Goal: Task Accomplishment & Management: Use online tool/utility

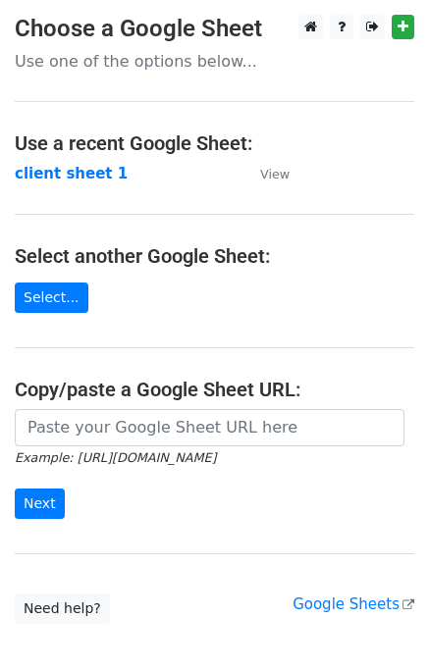
click at [183, 428] on input "url" at bounding box center [209, 427] width 389 height 37
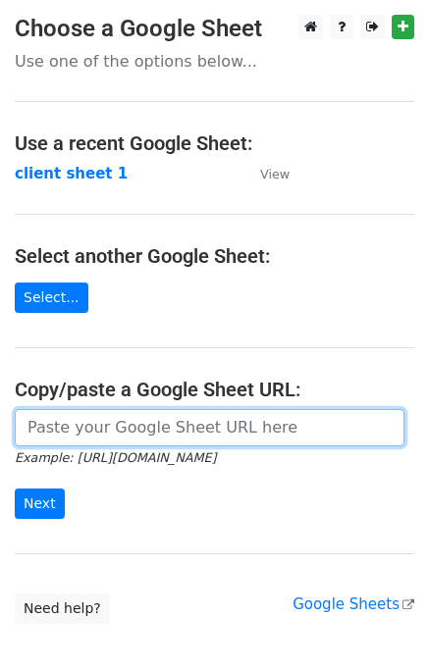
paste input "[URL][DOMAIN_NAME]"
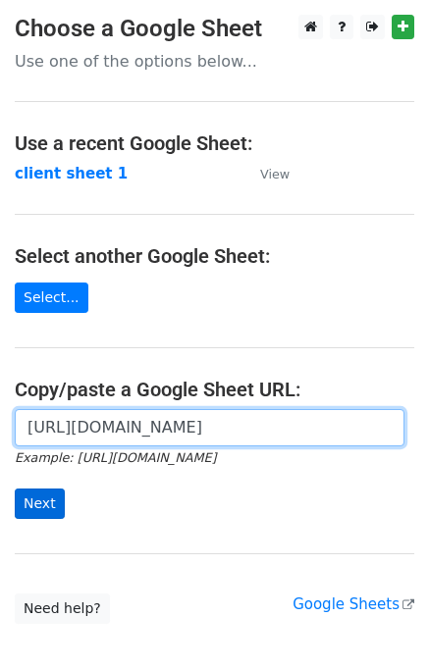
type input "[URL][DOMAIN_NAME]"
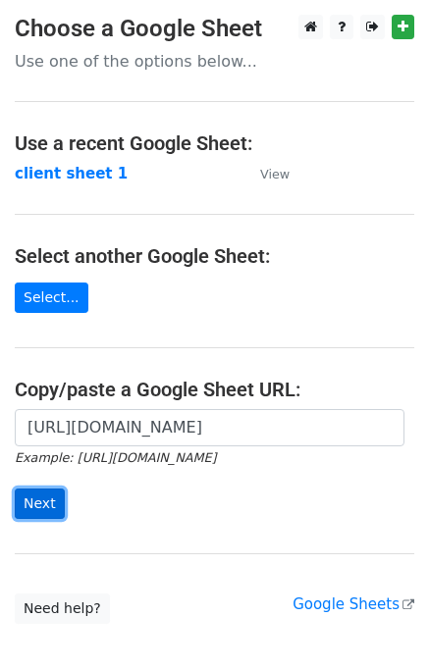
scroll to position [0, 0]
click at [56, 504] on input "Next" at bounding box center [40, 503] width 50 height 30
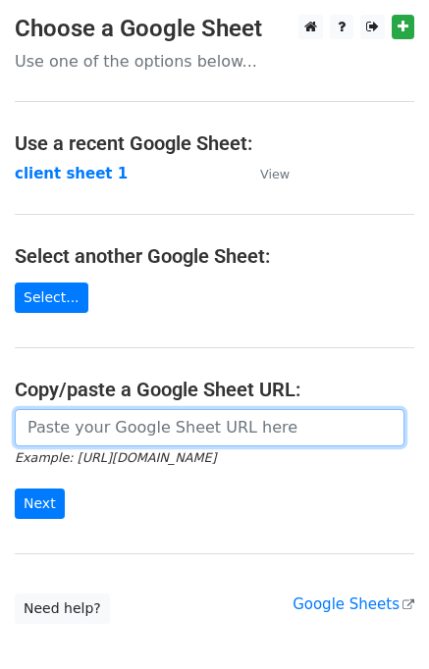
click at [132, 425] on input "url" at bounding box center [209, 427] width 389 height 37
type input "[URL][DOMAIN_NAME]"
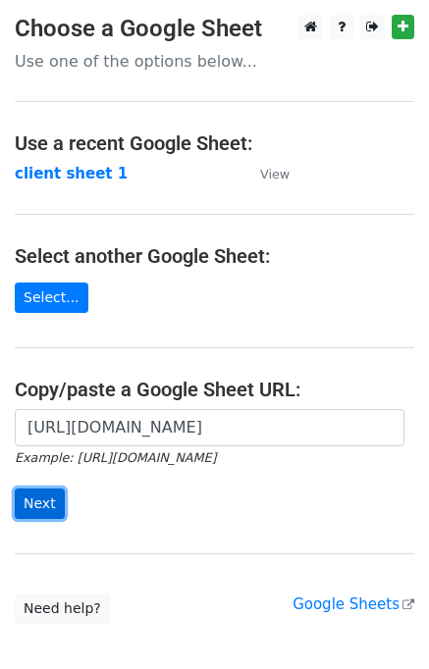
click at [44, 491] on input "Next" at bounding box center [40, 503] width 50 height 30
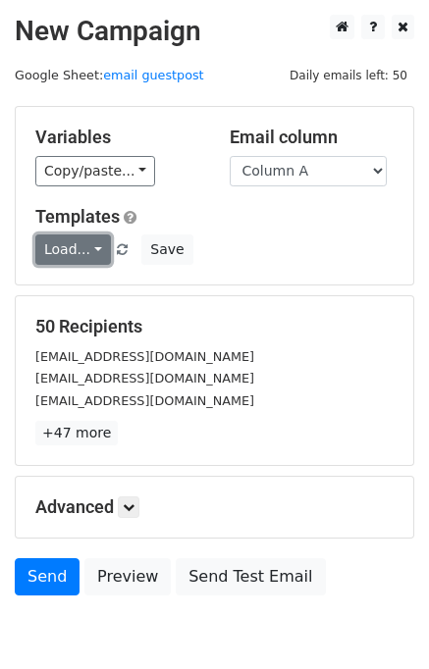
click at [78, 260] on link "Load..." at bounding box center [73, 249] width 76 height 30
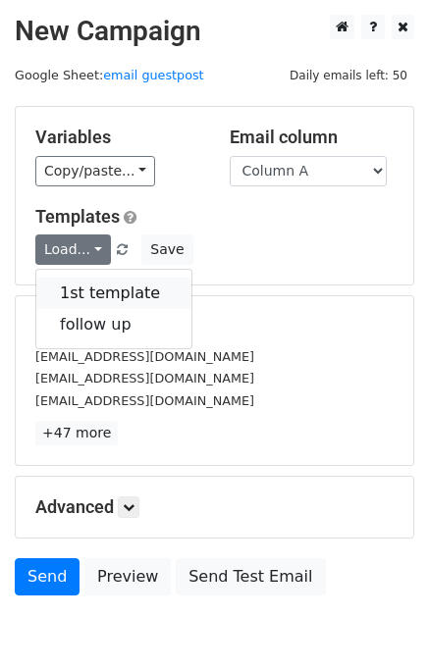
click at [93, 292] on link "1st template" at bounding box center [113, 293] width 155 height 31
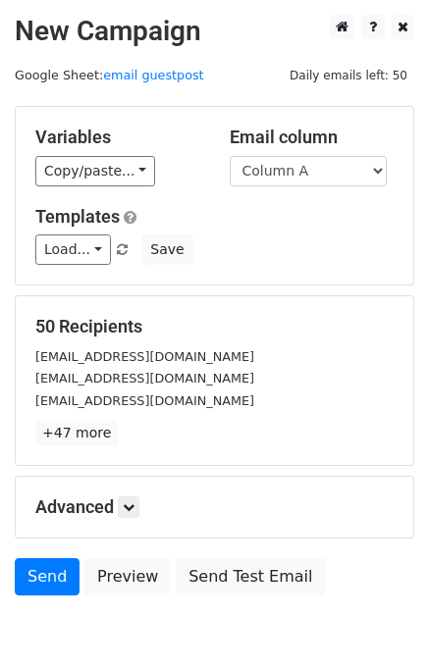
scroll to position [91, 0]
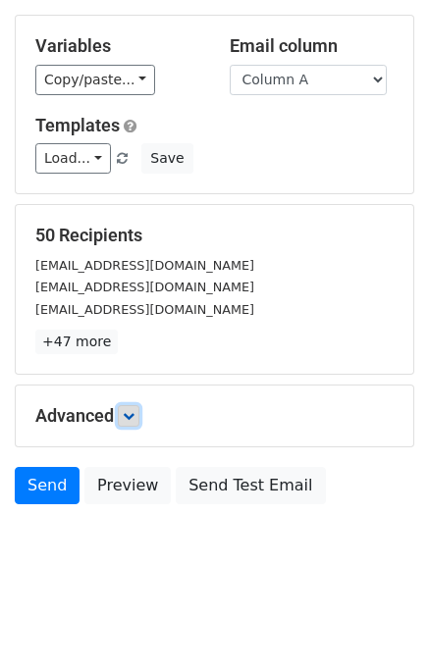
click at [126, 409] on link at bounding box center [129, 416] width 22 height 22
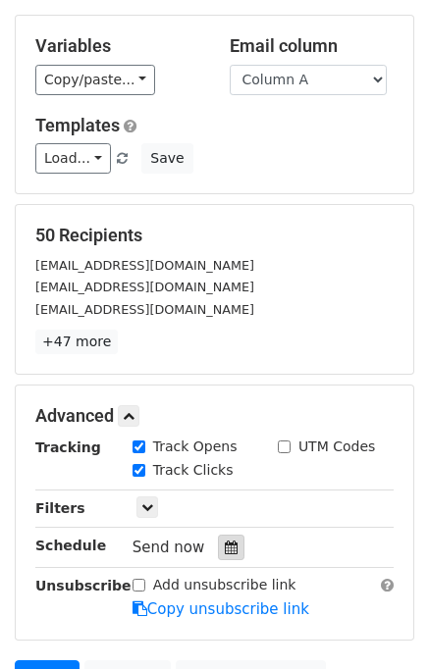
click at [225, 540] on icon at bounding box center [231, 547] width 13 height 14
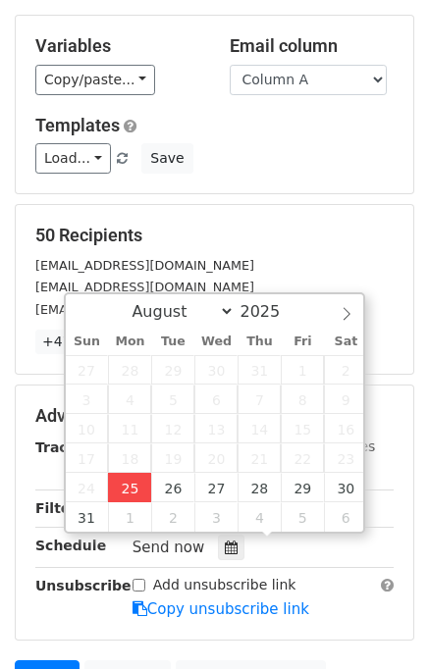
type input "2025-08-25 14:42"
type input "02"
type input "42"
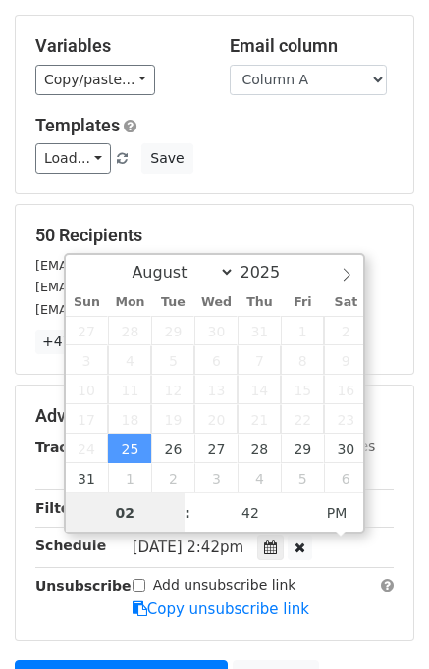
scroll to position [0, 0]
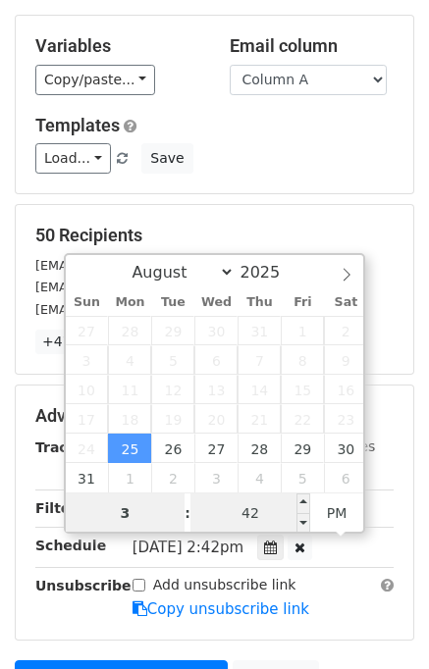
type input "3"
type input "2025-08-25 15:42"
type input "03"
click at [248, 511] on input "42" at bounding box center [250, 512] width 120 height 39
type input "00"
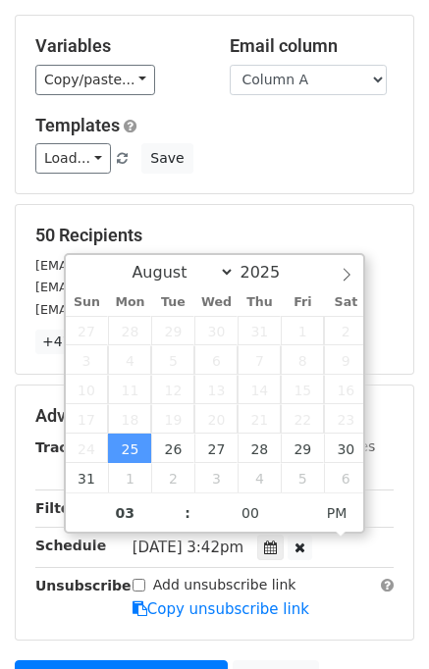
type input "2025-08-25 15:00"
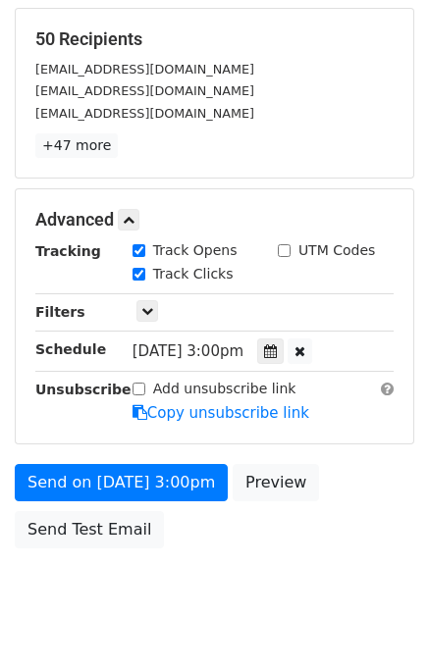
scroll to position [327, 0]
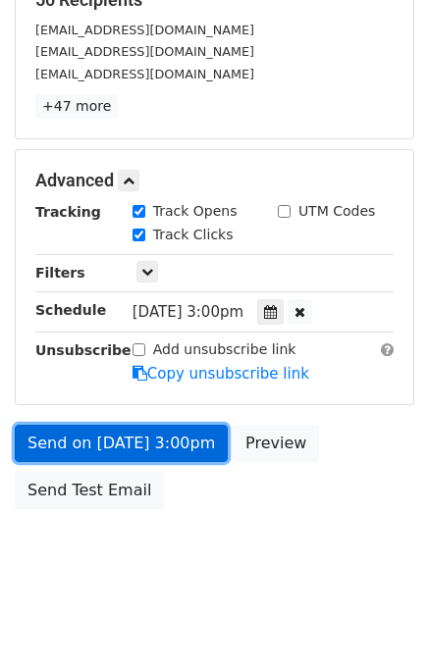
click at [169, 449] on link "Send on Aug 25 at 3:00pm" at bounding box center [121, 443] width 213 height 37
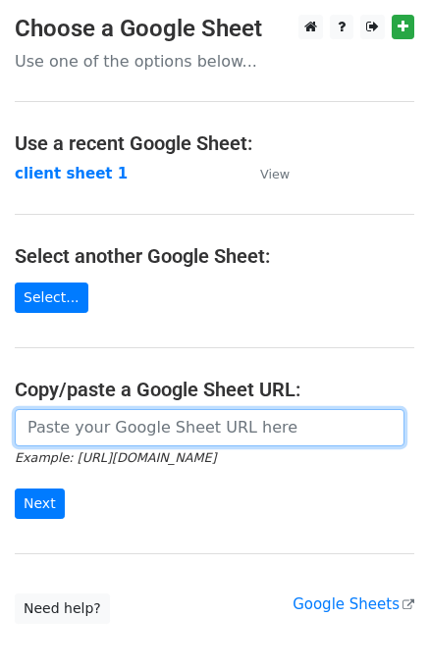
click at [113, 423] on input "url" at bounding box center [209, 427] width 389 height 37
type input "[URL][DOMAIN_NAME]"
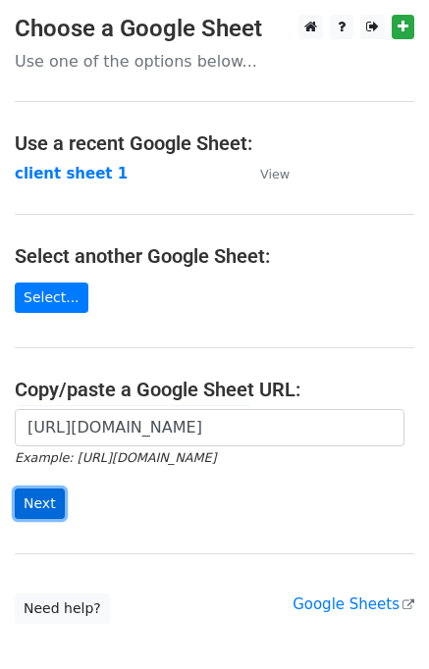
click at [39, 497] on input "Next" at bounding box center [40, 503] width 50 height 30
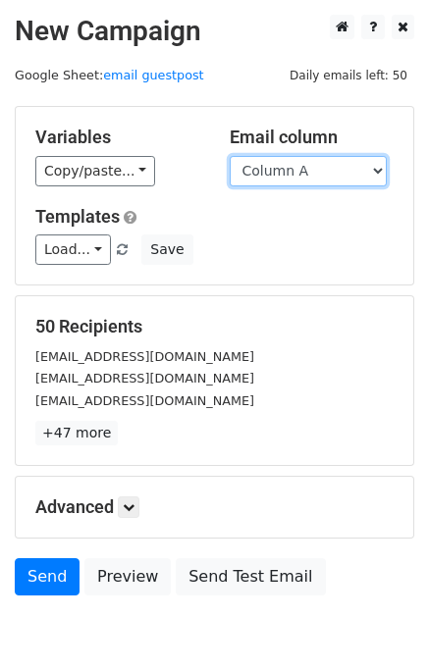
click at [379, 169] on select "Column A Column B Column C" at bounding box center [307, 171] width 157 height 30
select select "Column B"
click at [229, 156] on select "Column A Column B Column C" at bounding box center [307, 171] width 157 height 30
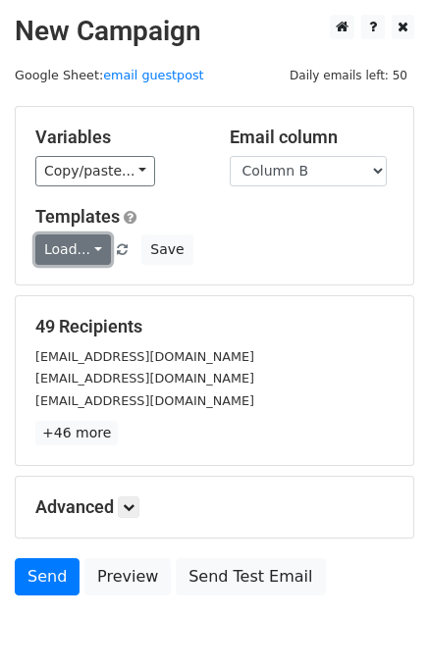
click at [89, 255] on link "Load..." at bounding box center [73, 249] width 76 height 30
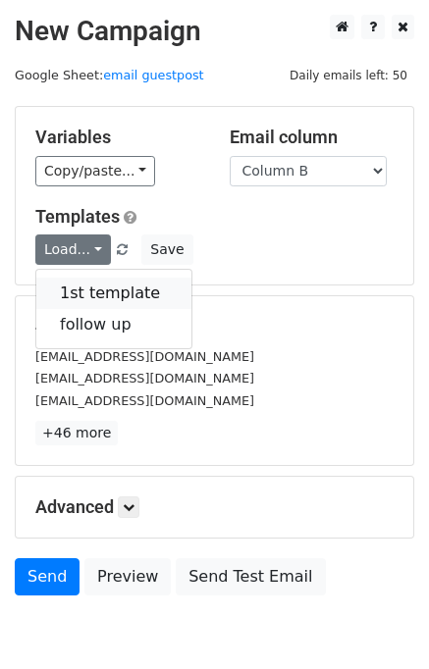
click at [106, 295] on link "1st template" at bounding box center [113, 293] width 155 height 31
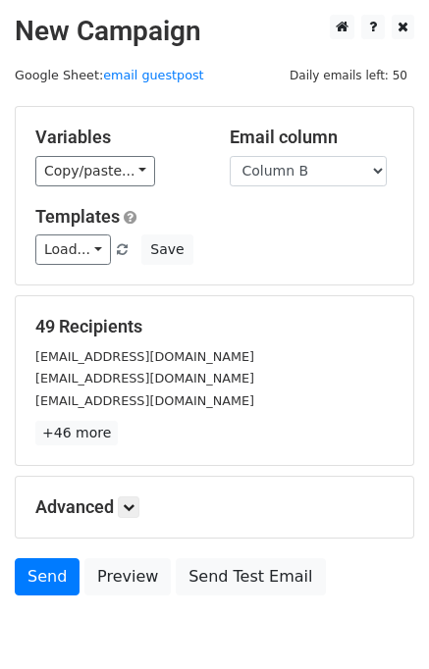
scroll to position [91, 0]
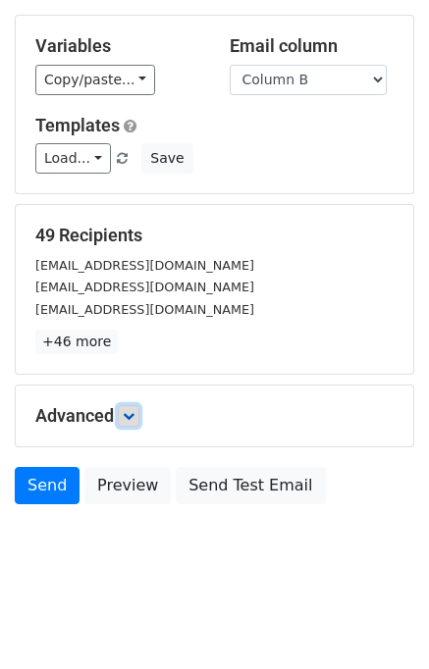
click at [134, 413] on icon at bounding box center [129, 416] width 12 height 12
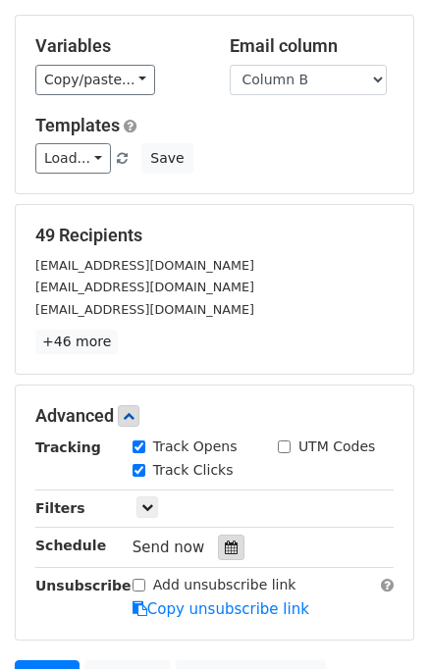
click at [225, 546] on icon at bounding box center [231, 547] width 13 height 14
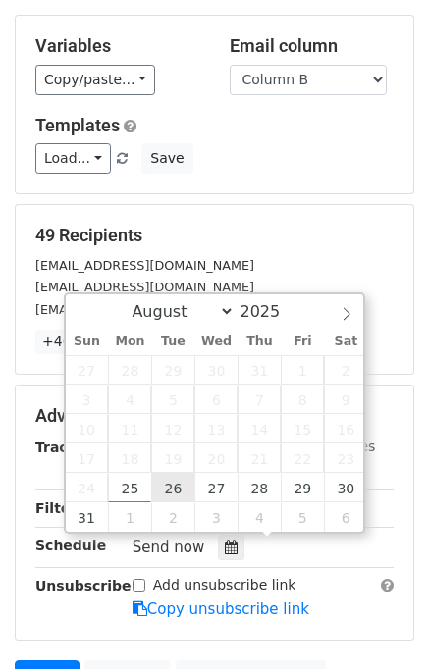
type input "2025-08-26 12:00"
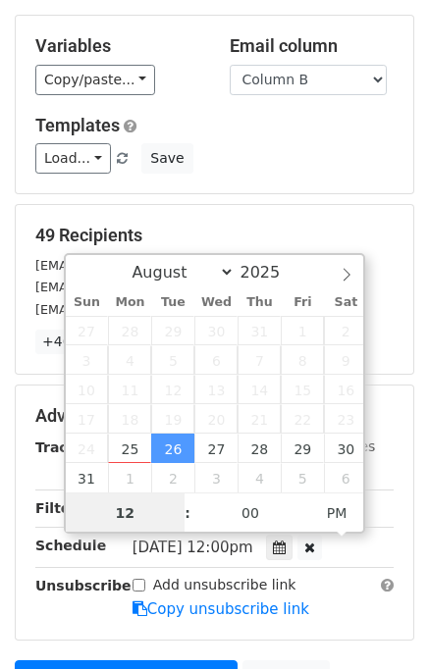
scroll to position [0, 0]
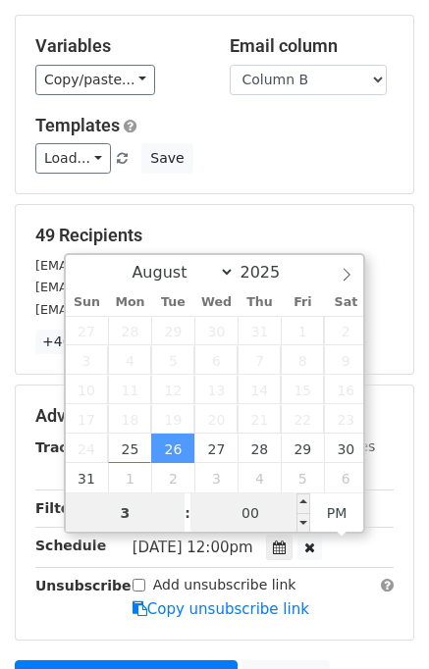
type input "3"
type input "2025-08-26 15:00"
type input "03"
click at [251, 515] on input "00" at bounding box center [250, 512] width 120 height 39
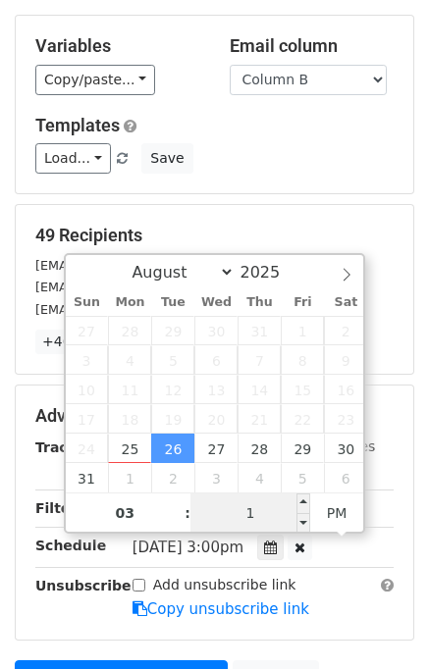
type input "10"
type input "2025-08-26 15:10"
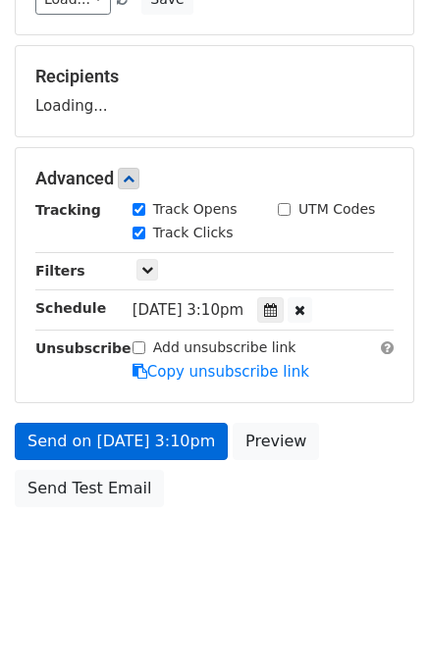
scroll to position [330, 0]
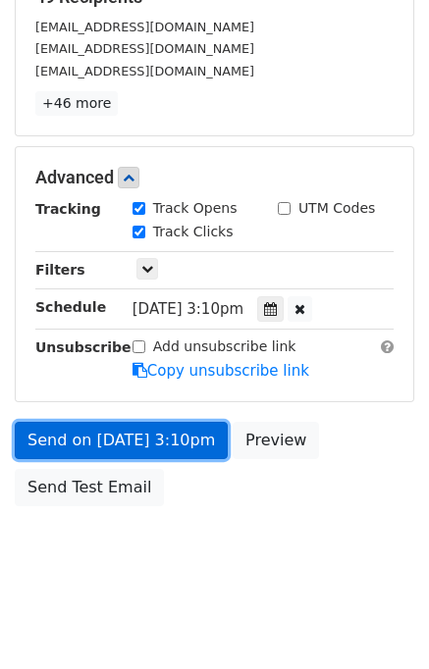
click at [184, 442] on link "Send on Aug 26 at 3:10pm" at bounding box center [121, 440] width 213 height 37
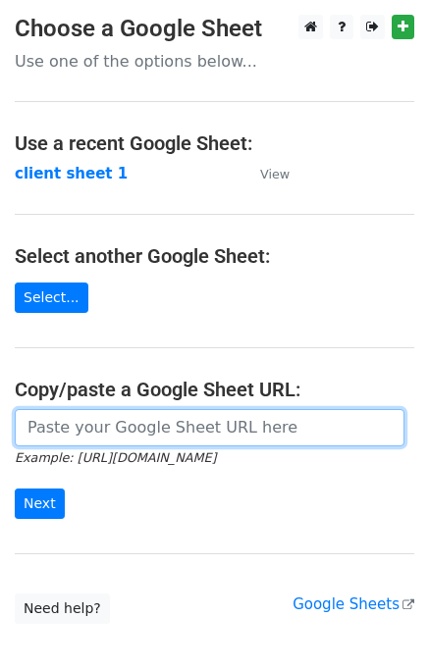
click at [102, 417] on input "url" at bounding box center [209, 427] width 389 height 37
type input "https://docs.google.com/spreadsheets/d/1Aehbqos3cT9m5gJmBE8NMkBGkddWgb_cp1lUuga…"
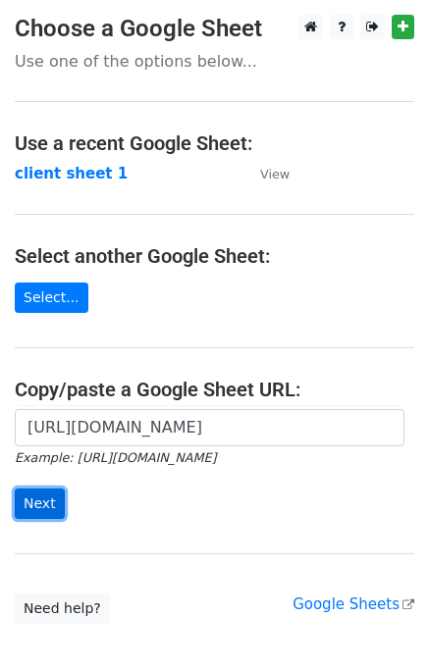
click at [49, 504] on input "Next" at bounding box center [40, 503] width 50 height 30
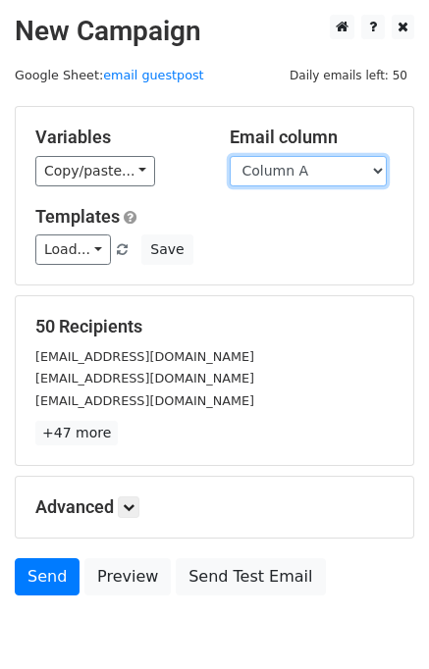
click at [328, 168] on select "Column A Column B Column C" at bounding box center [307, 171] width 157 height 30
select select "Column C"
click at [229, 156] on select "Column A Column B Column C" at bounding box center [307, 171] width 157 height 30
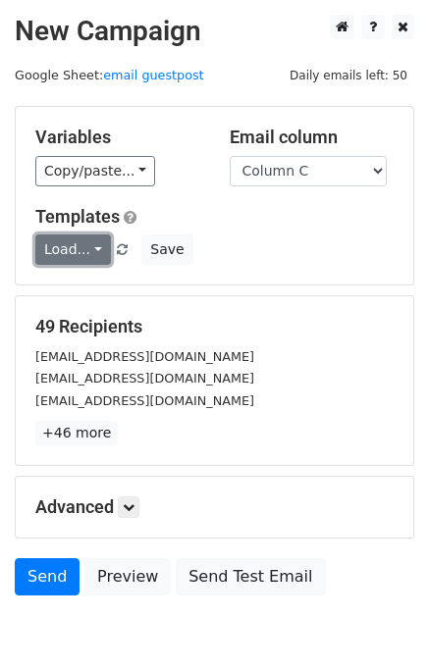
click at [71, 248] on link "Load..." at bounding box center [73, 249] width 76 height 30
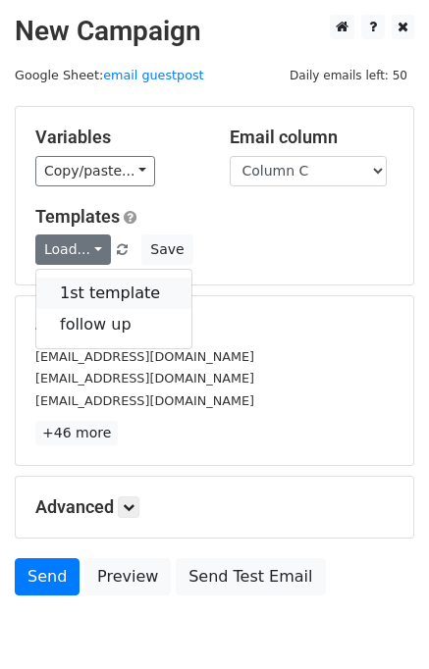
click at [86, 288] on link "1st template" at bounding box center [113, 293] width 155 height 31
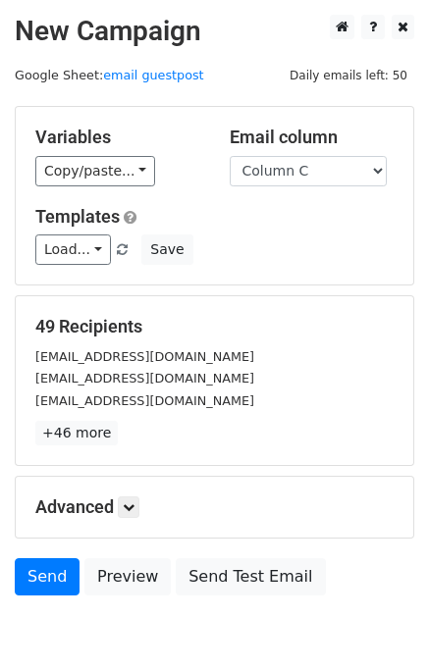
scroll to position [91, 0]
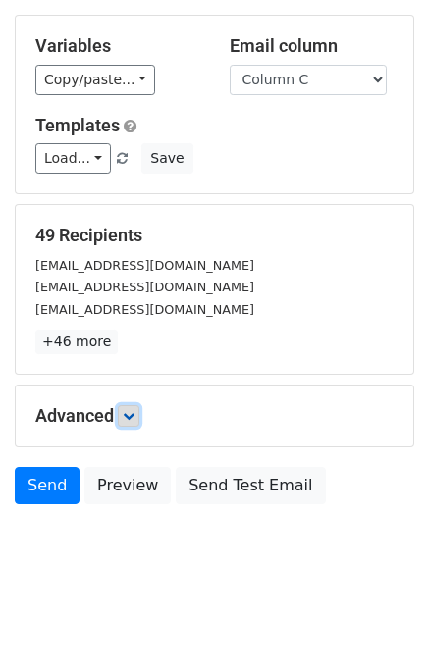
click at [129, 417] on icon at bounding box center [129, 416] width 12 height 12
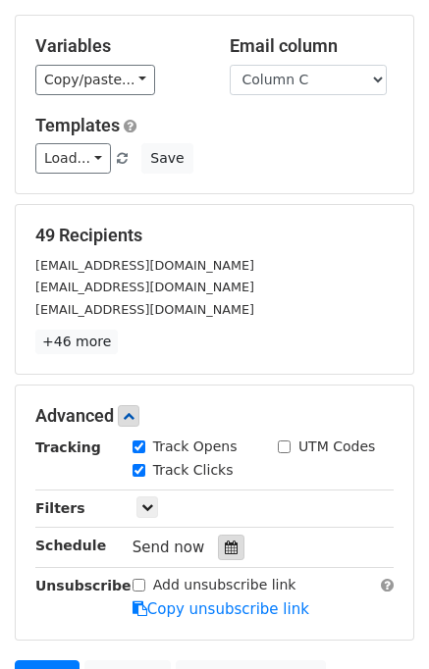
click at [225, 543] on icon at bounding box center [231, 547] width 13 height 14
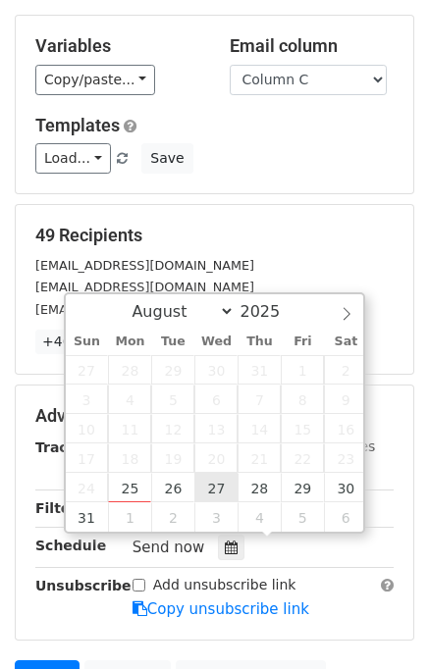
type input "2025-08-27 12:00"
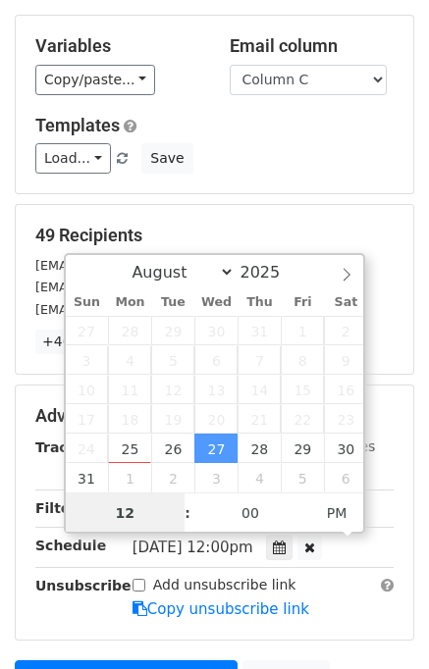
scroll to position [0, 0]
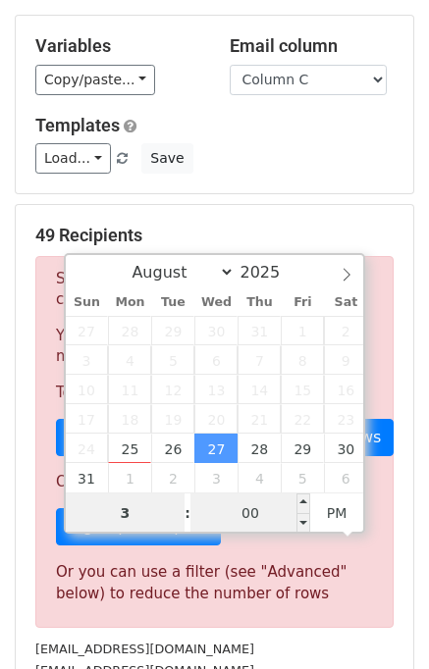
type input "3"
type input "2025-08-27 15:00"
type input "03"
click at [250, 511] on input "00" at bounding box center [250, 512] width 120 height 39
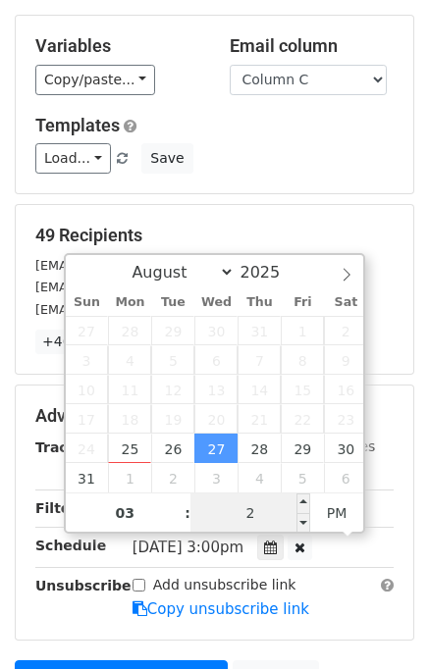
type input "20"
type input "2025-08-27 15:20"
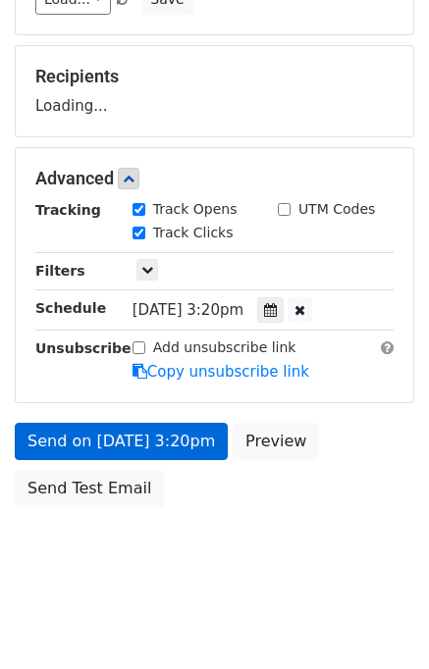
scroll to position [330, 0]
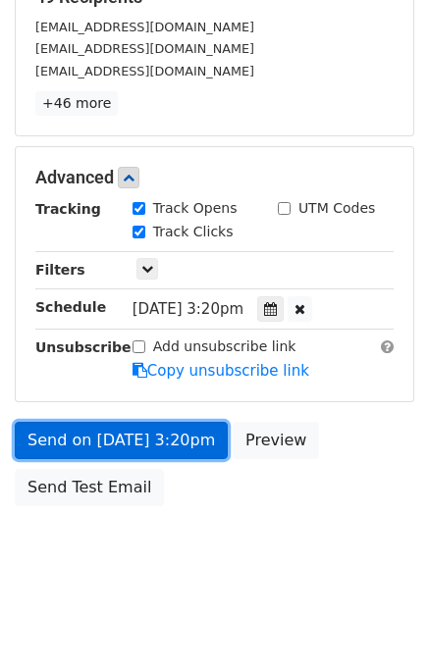
click at [184, 450] on link "Send on Aug 27 at 3:20pm" at bounding box center [121, 440] width 213 height 37
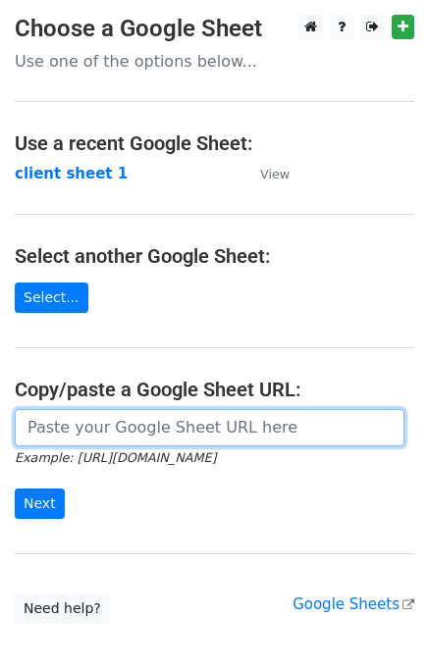
click at [69, 429] on input "url" at bounding box center [209, 427] width 389 height 37
type input "[URL][DOMAIN_NAME]"
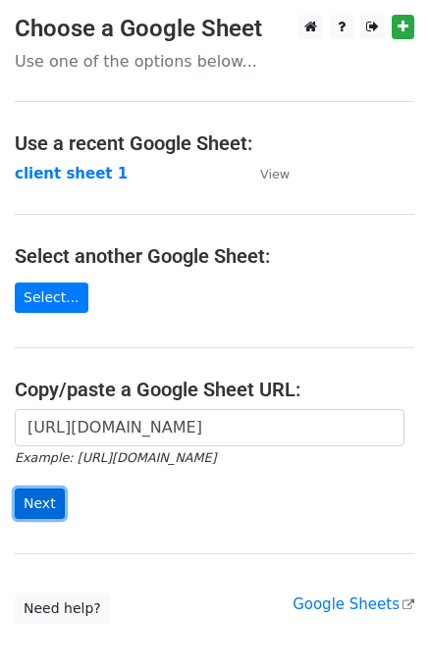
click at [51, 511] on input "Next" at bounding box center [40, 503] width 50 height 30
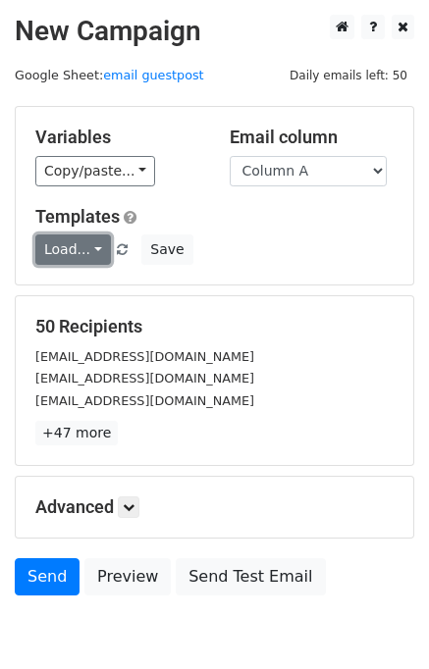
click at [78, 259] on link "Load..." at bounding box center [73, 249] width 76 height 30
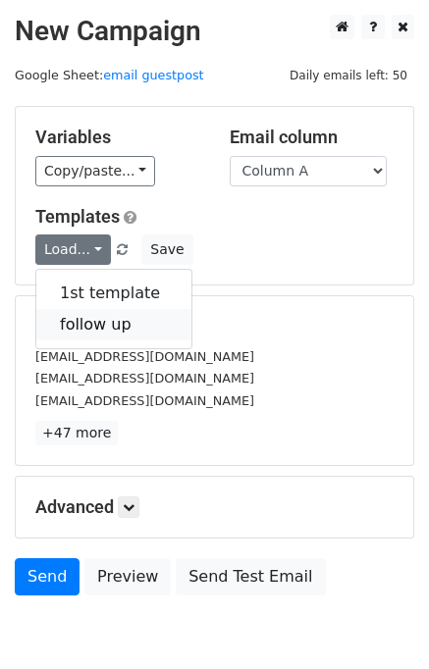
click at [85, 327] on link "follow up" at bounding box center [113, 324] width 155 height 31
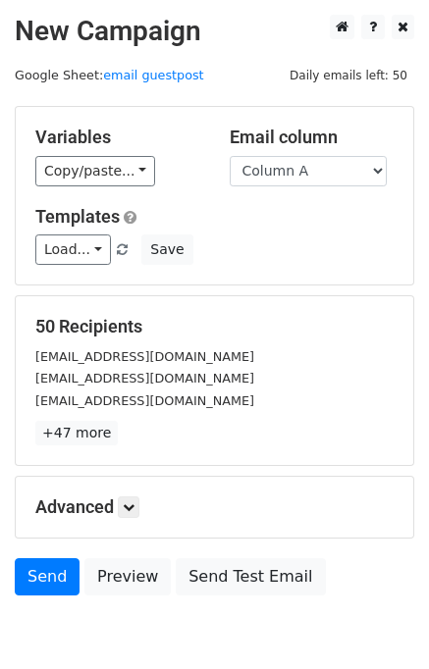
scroll to position [91, 0]
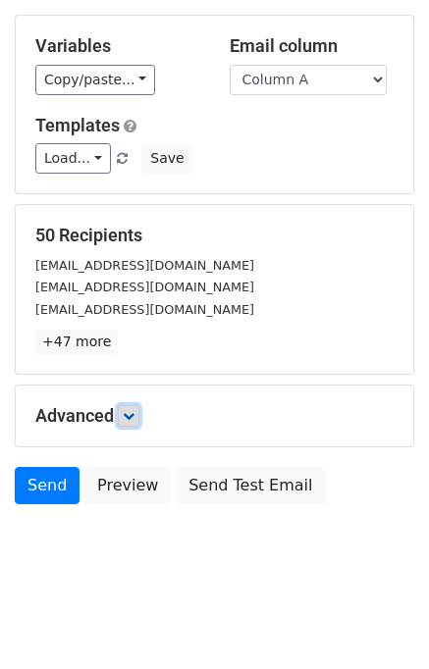
click at [134, 420] on icon at bounding box center [129, 416] width 12 height 12
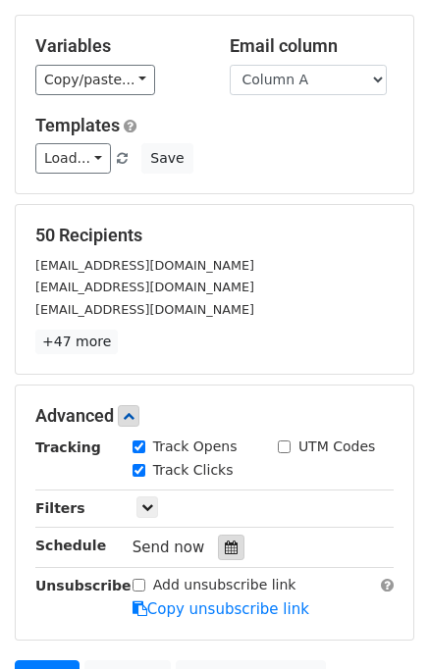
click at [225, 540] on icon at bounding box center [231, 547] width 13 height 14
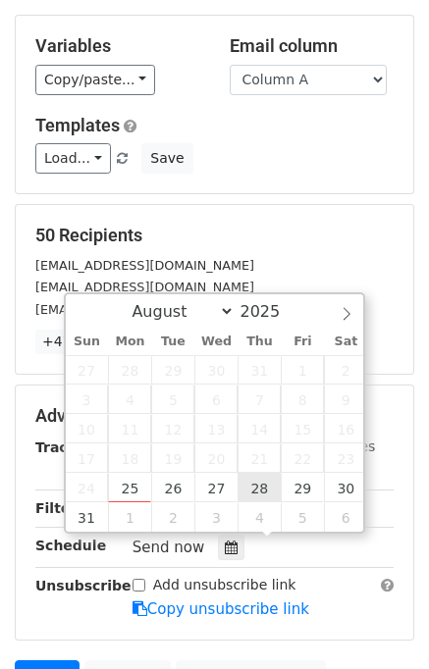
type input "[DATE] 12:00"
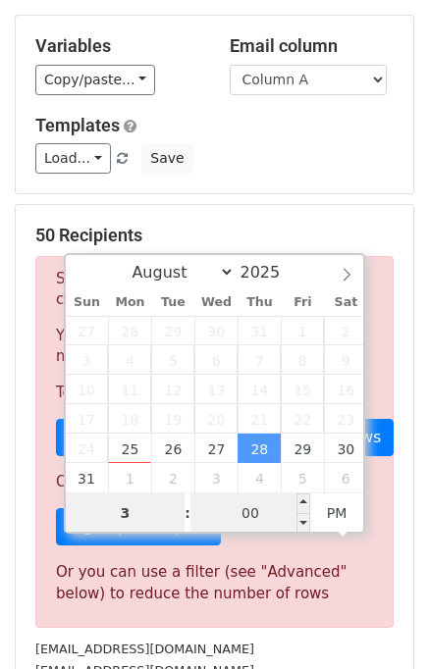
type input "3"
type input "2025-08-28 15:00"
type input "03"
click at [250, 506] on input "00" at bounding box center [250, 512] width 120 height 39
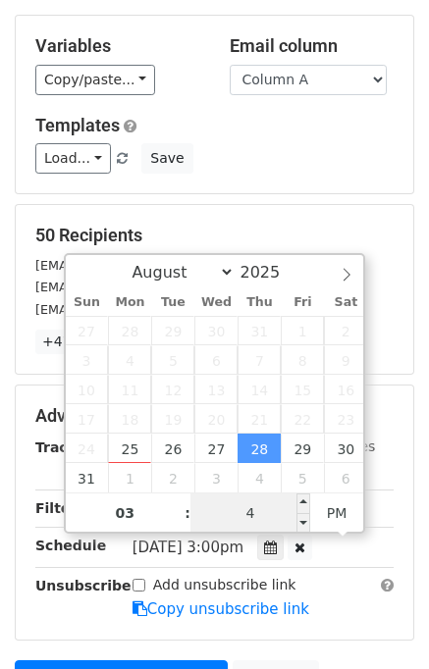
type input "40"
type input "2025-08-28 15:40"
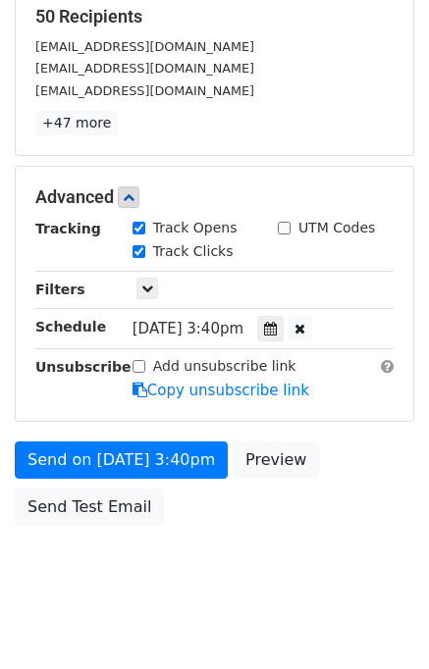
scroll to position [330, 0]
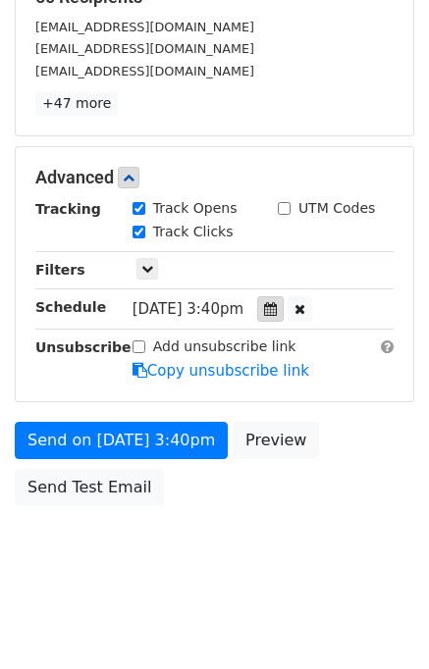
click at [283, 315] on div at bounding box center [270, 308] width 26 height 25
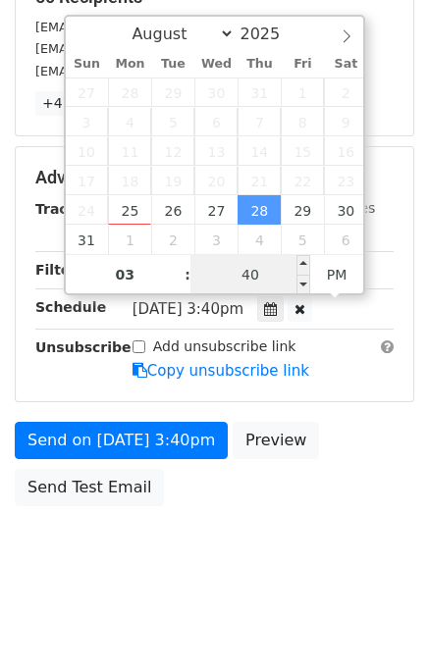
click at [254, 271] on input "40" at bounding box center [250, 274] width 120 height 39
type input "30"
type input "2025-08-28 15:30"
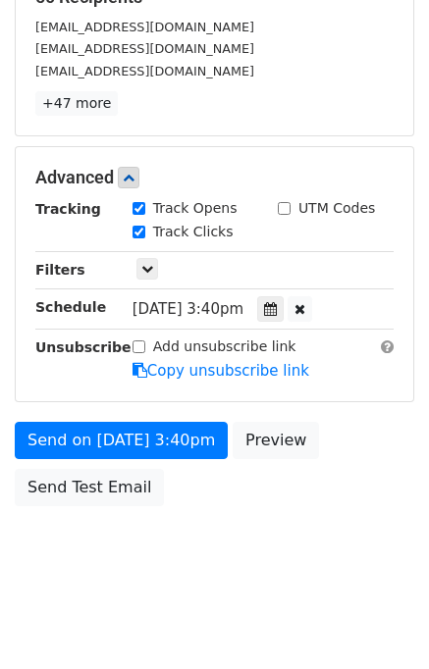
click at [326, 514] on body "New Campaign Daily emails left: 50 Google Sheet: email guestpost Variables Copy…" at bounding box center [214, 139] width 429 height 909
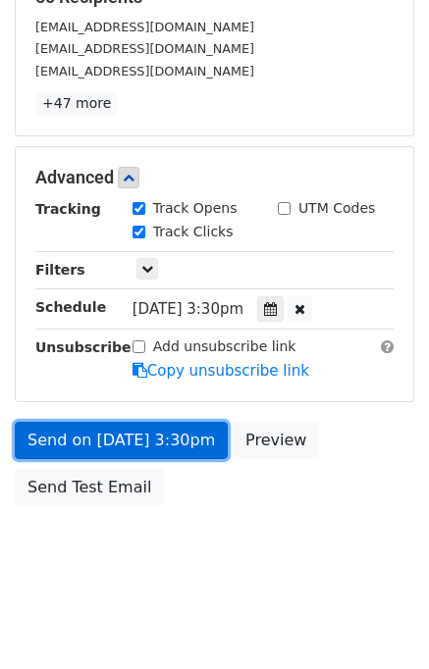
click at [195, 447] on link "Send on Aug 28 at 3:30pm" at bounding box center [121, 440] width 213 height 37
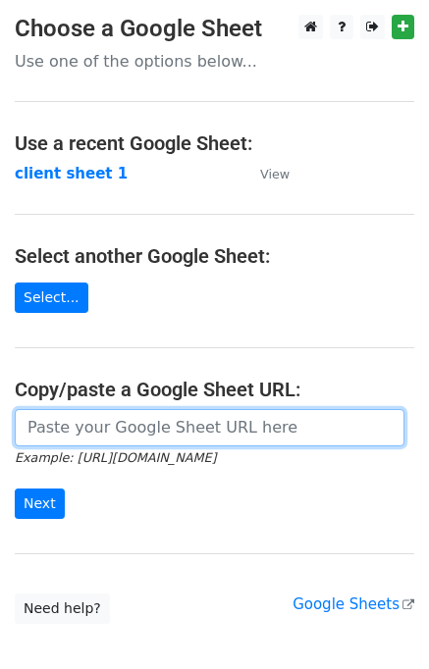
click at [139, 414] on input "url" at bounding box center [209, 427] width 389 height 37
type input "https://docs.google.com/spreadsheets/d/1Aehbqos3cT9m5gJmBE8NMkBGkddWgb_cp1lUuga…"
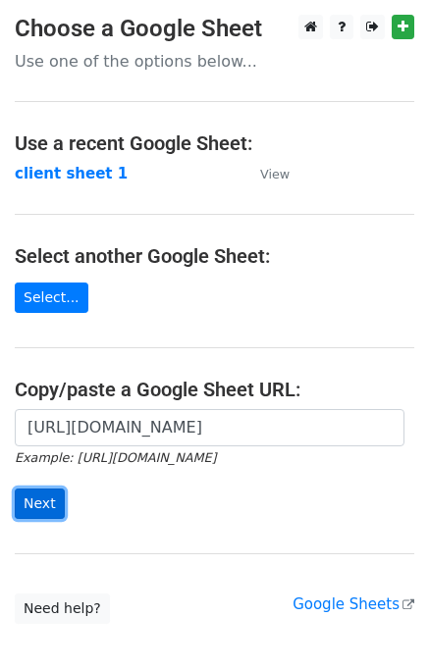
click at [39, 501] on input "Next" at bounding box center [40, 503] width 50 height 30
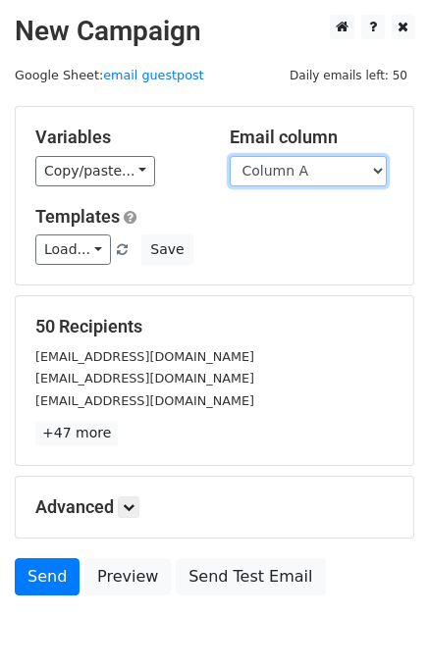
click at [376, 173] on select "Column A Column B Column C" at bounding box center [307, 171] width 157 height 30
select select "Column B"
click at [229, 156] on select "Column A Column B Column C" at bounding box center [307, 171] width 157 height 30
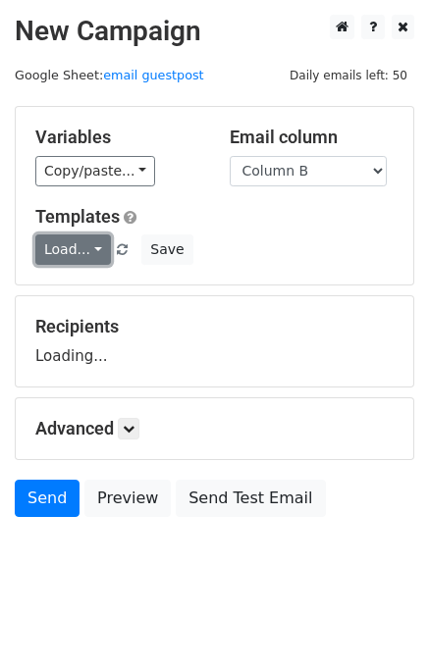
click at [88, 255] on link "Load..." at bounding box center [73, 249] width 76 height 30
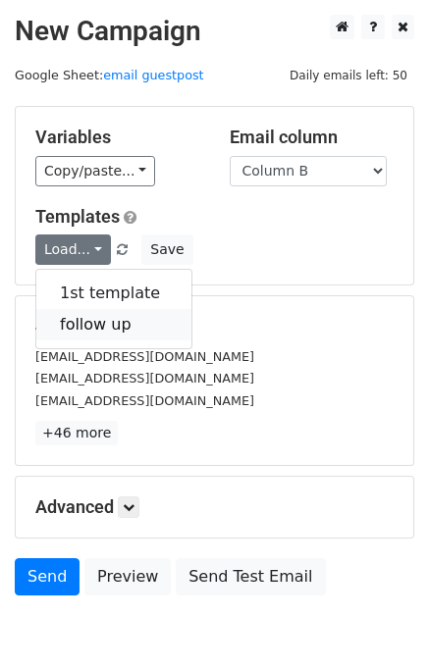
click at [101, 323] on link "follow up" at bounding box center [113, 324] width 155 height 31
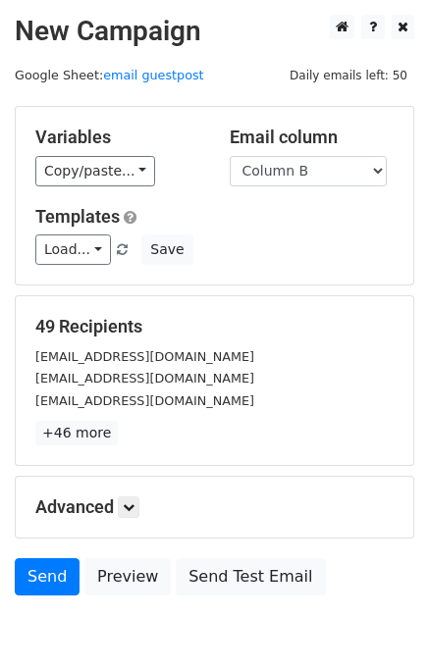
scroll to position [91, 0]
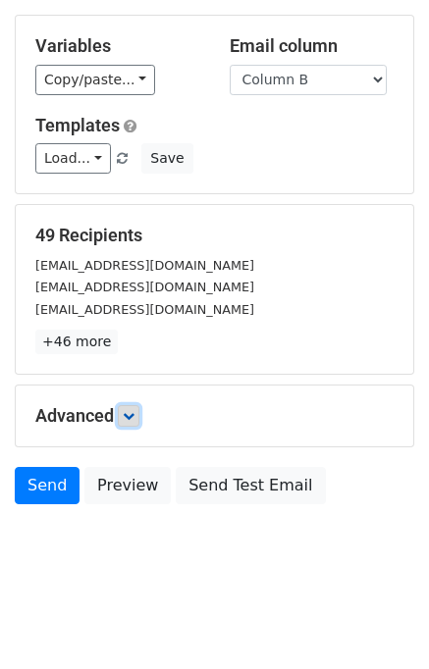
click at [125, 405] on link at bounding box center [129, 416] width 22 height 22
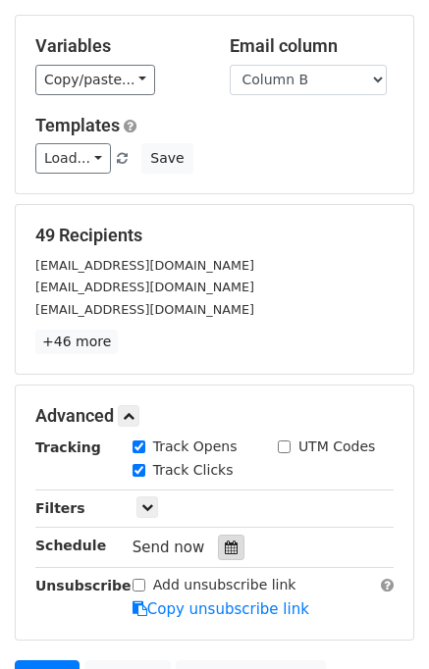
click at [225, 540] on icon at bounding box center [231, 547] width 13 height 14
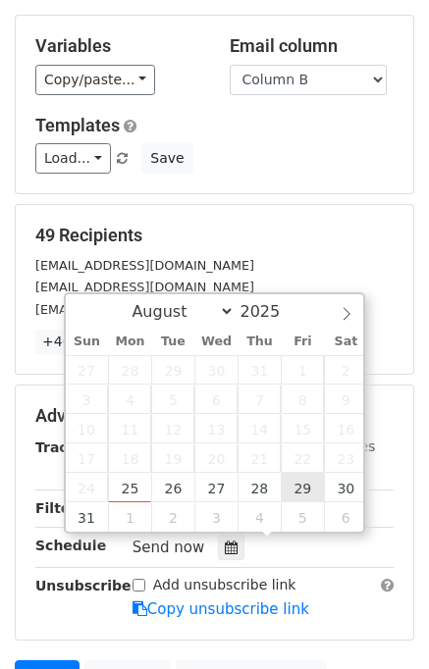
type input "2025-08-29 12:00"
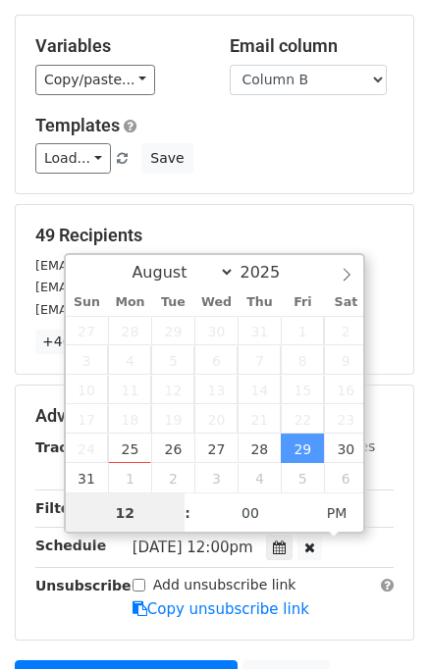
scroll to position [0, 0]
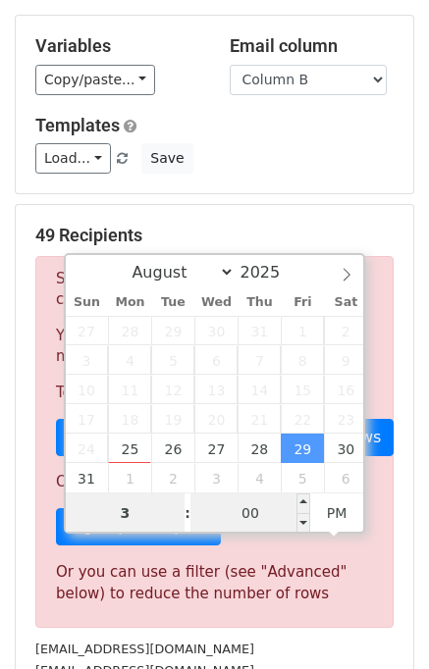
type input "3"
type input "2025-08-29 15:00"
type input "03"
click at [246, 510] on input "00" at bounding box center [250, 512] width 120 height 39
type input "40"
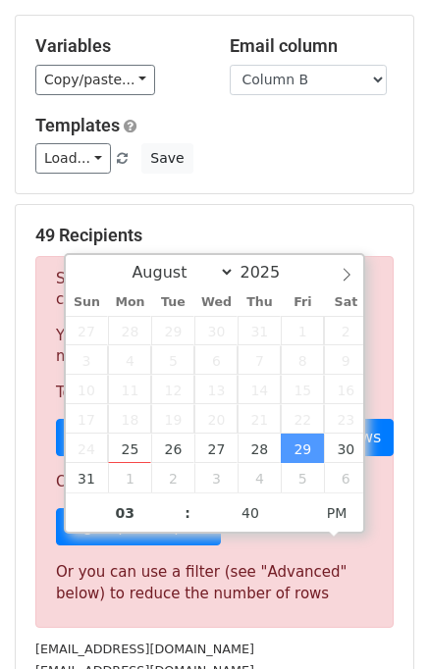
type input "2025-08-29 15:40"
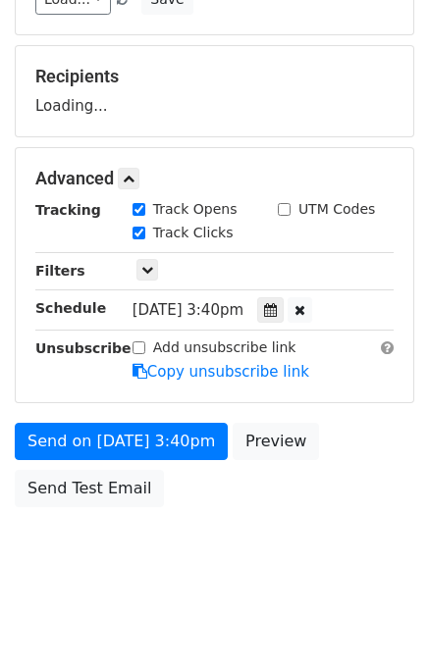
scroll to position [330, 0]
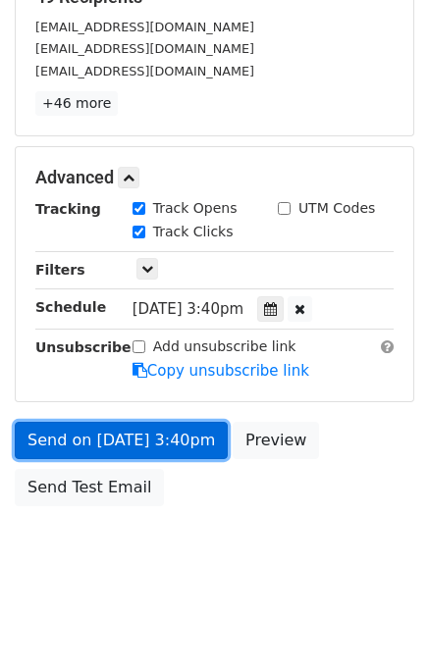
click at [180, 450] on link "Send on Aug 29 at 3:40pm" at bounding box center [121, 440] width 213 height 37
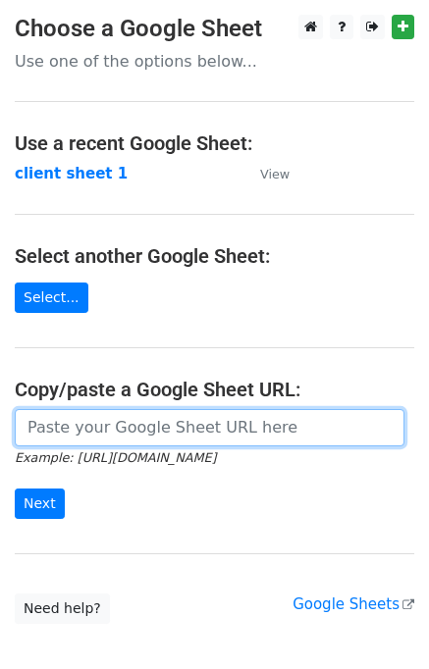
click at [139, 425] on input "url" at bounding box center [209, 427] width 389 height 37
type input "[URL][DOMAIN_NAME]"
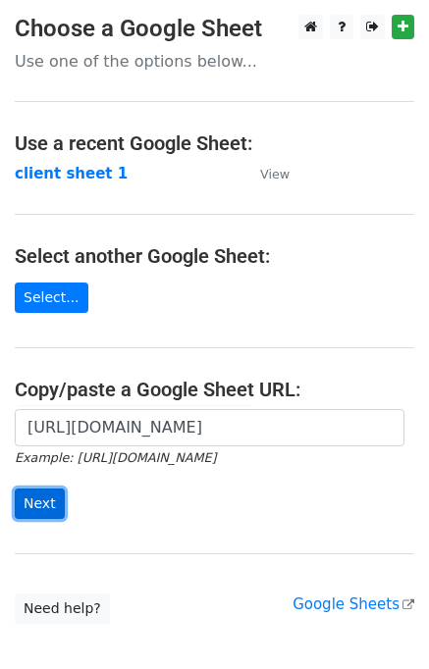
click at [42, 511] on input "Next" at bounding box center [40, 503] width 50 height 30
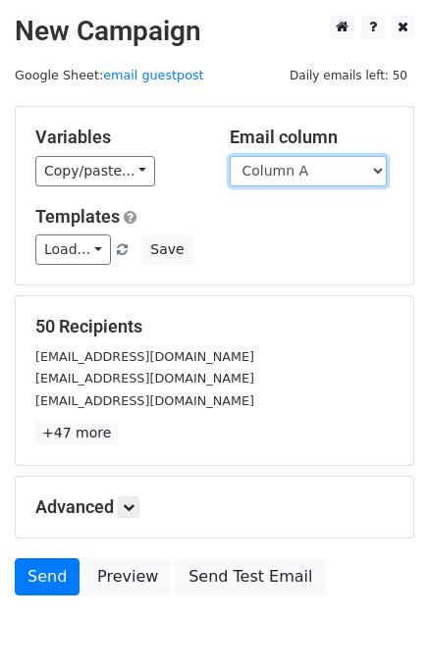
click at [376, 173] on select "Column A Column B Column C" at bounding box center [307, 171] width 157 height 30
select select "Column C"
click at [229, 156] on select "Column A Column B Column C" at bounding box center [307, 171] width 157 height 30
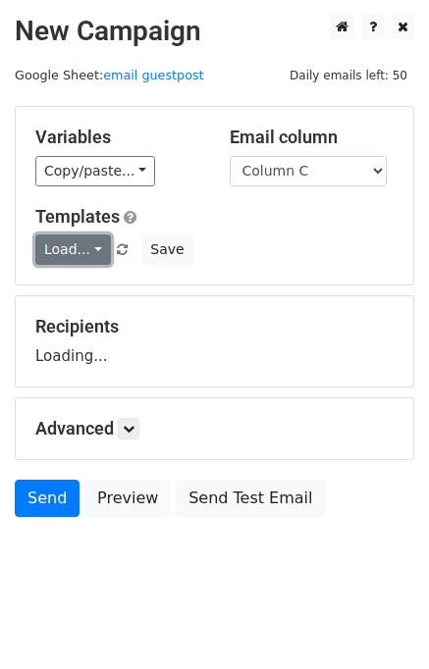
click at [89, 250] on link "Load..." at bounding box center [73, 249] width 76 height 30
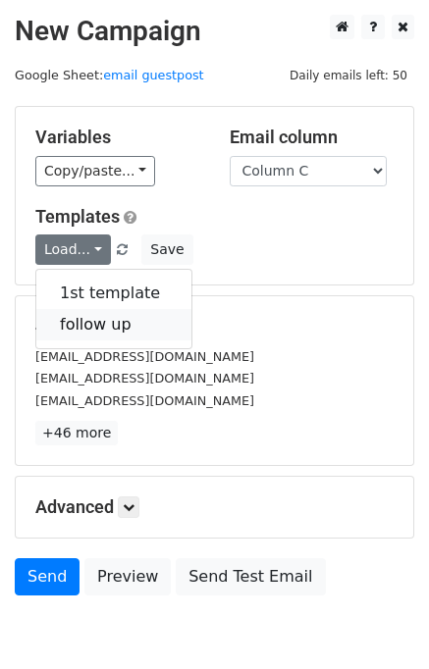
click at [124, 320] on link "follow up" at bounding box center [113, 324] width 155 height 31
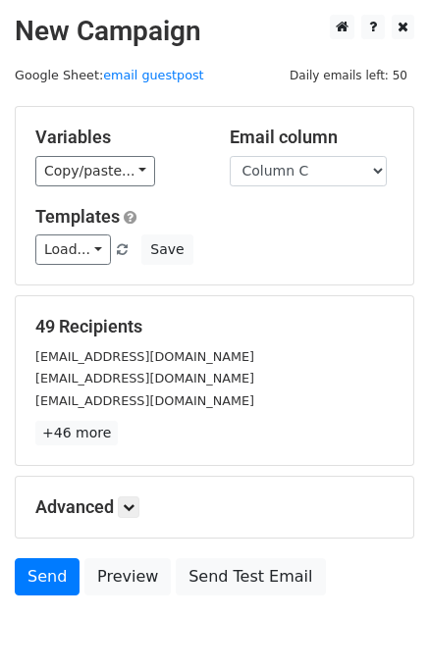
scroll to position [91, 0]
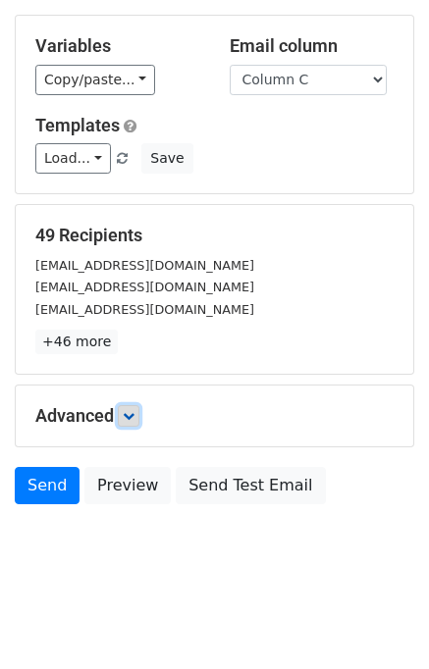
click at [135, 421] on link at bounding box center [129, 416] width 22 height 22
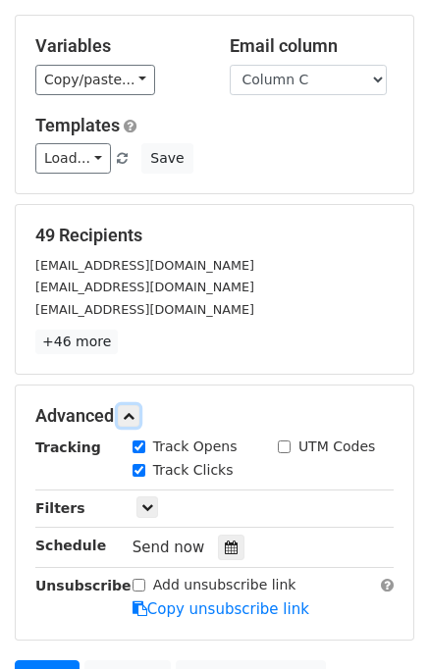
scroll to position [282, 0]
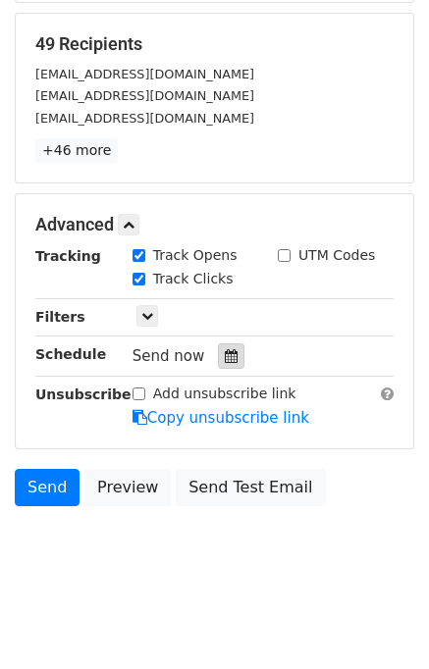
click at [225, 358] on icon at bounding box center [231, 356] width 13 height 14
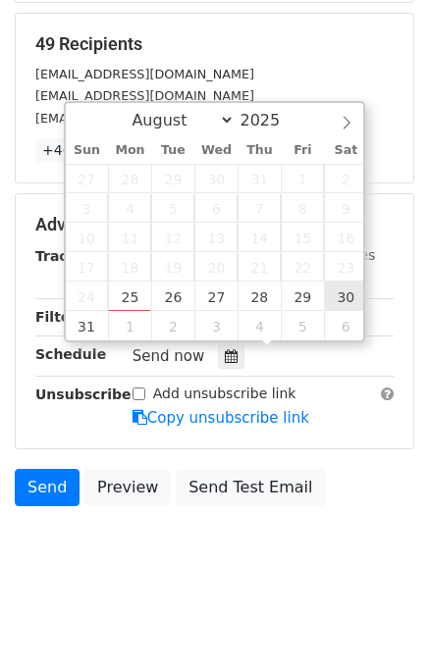
type input "[DATE] 12:00"
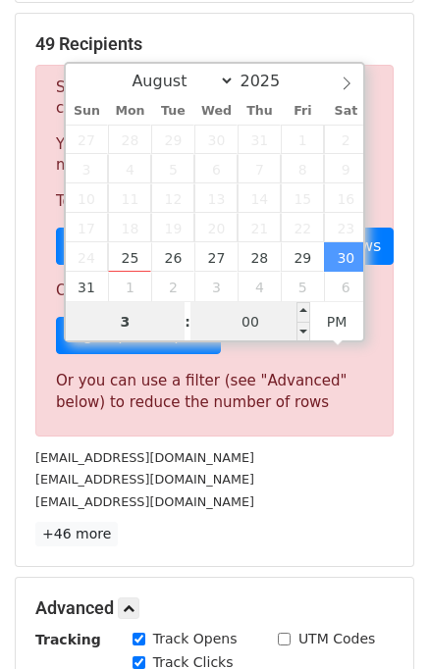
type input "3"
type input "[DATE] 15:00"
type input "03"
click at [260, 314] on input "00" at bounding box center [250, 321] width 120 height 39
type input "50"
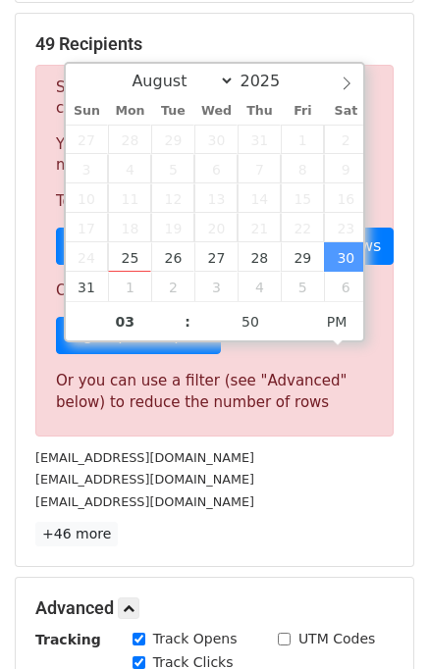
type input "[DATE] 15:50"
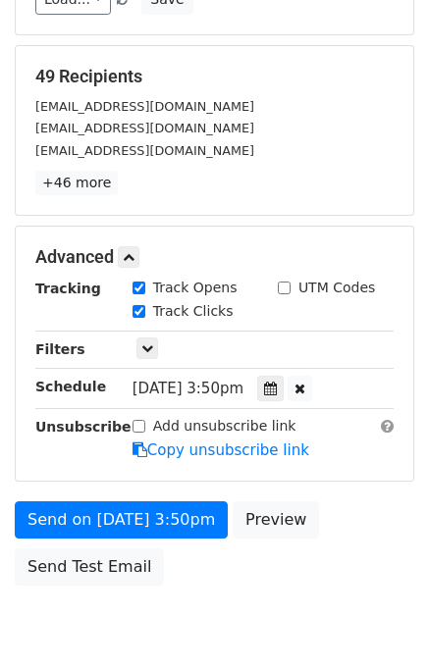
scroll to position [330, 0]
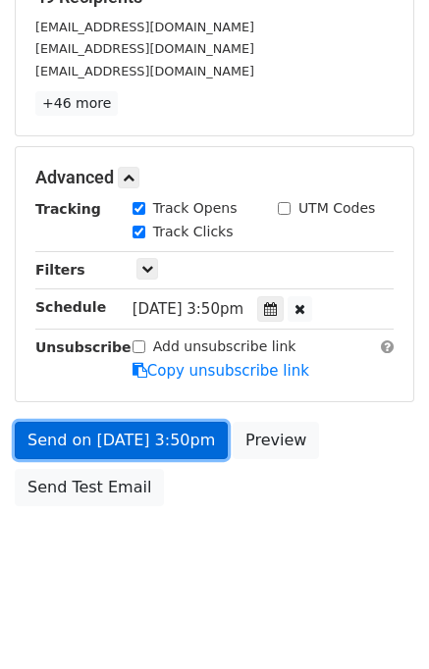
click at [161, 448] on link "Send on [DATE] 3:50pm" at bounding box center [121, 440] width 213 height 37
